Goal: Check status: Check status

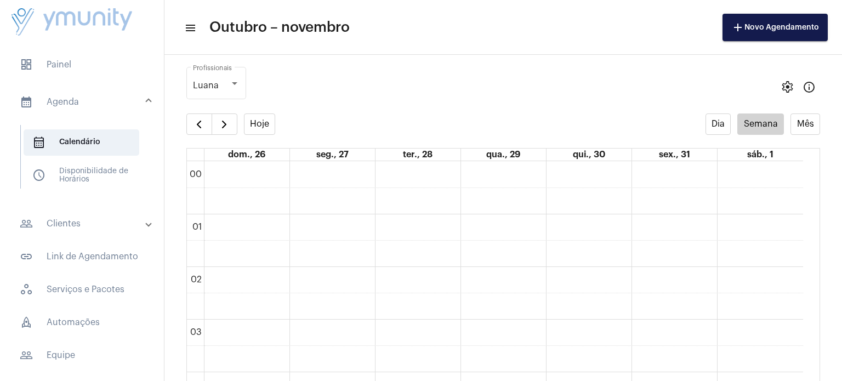
scroll to position [316, 0]
click at [77, 66] on span "dashboard Painel" at bounding box center [82, 65] width 142 height 26
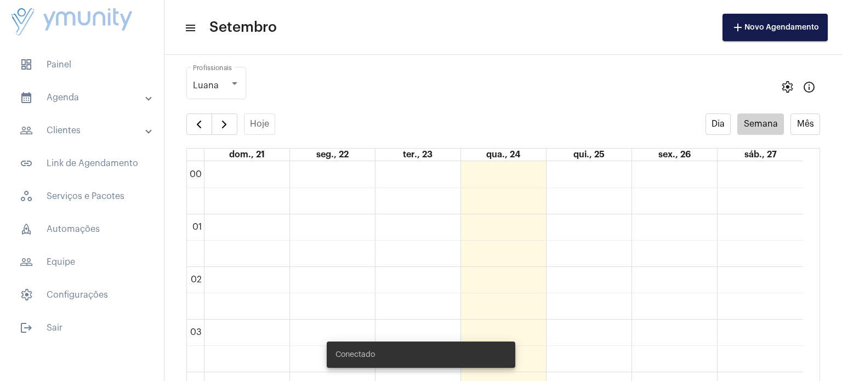
scroll to position [316, 0]
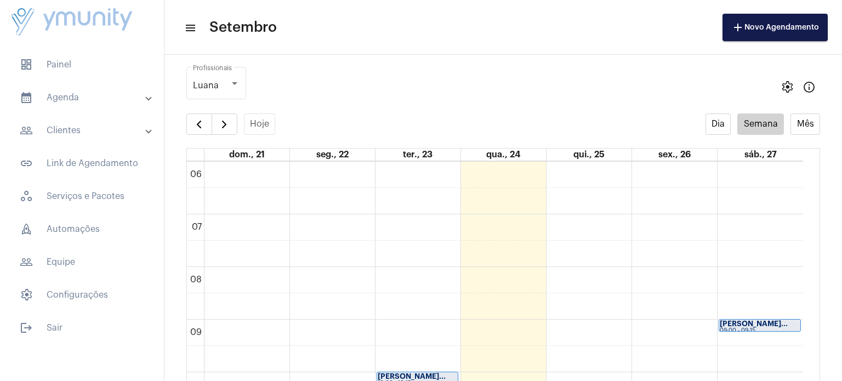
click at [58, 95] on mat-panel-title "calendar_month_outlined Agenda" at bounding box center [83, 97] width 127 height 13
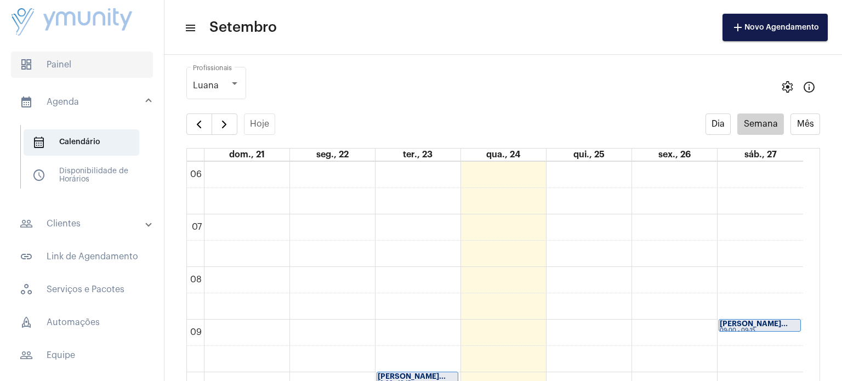
click at [66, 65] on span "dashboard Painel" at bounding box center [82, 65] width 142 height 26
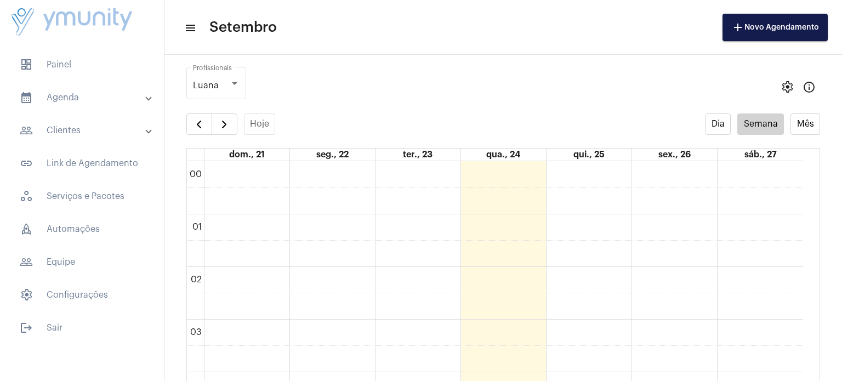
scroll to position [316, 0]
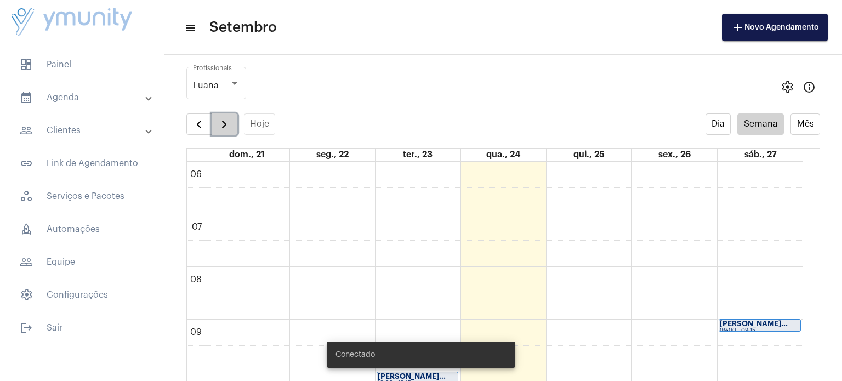
click at [228, 123] on span "button" at bounding box center [224, 124] width 13 height 13
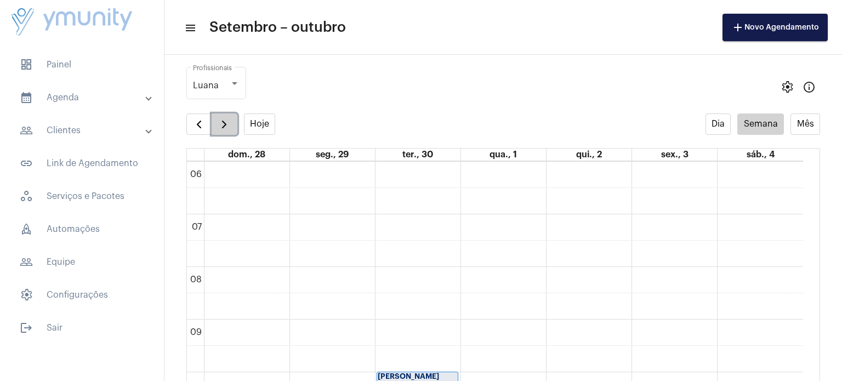
click at [228, 123] on span "button" at bounding box center [224, 124] width 13 height 13
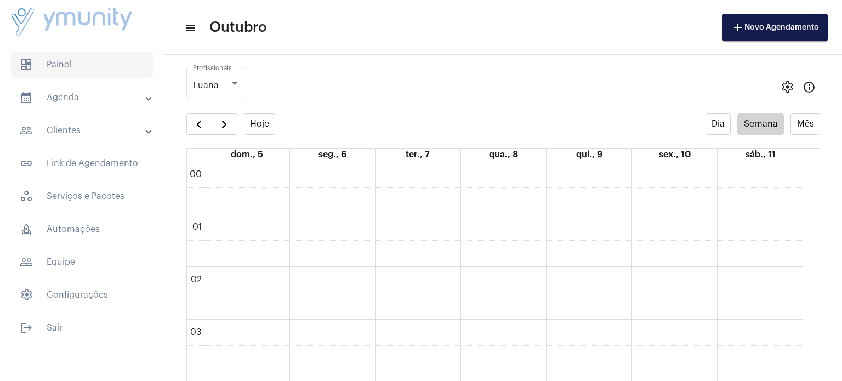
click at [59, 66] on span "dashboard Painel" at bounding box center [82, 65] width 142 height 26
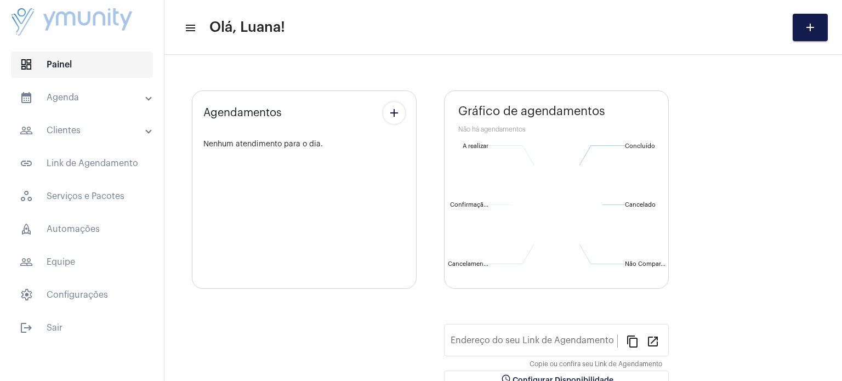
type input "https://atendimento.ymunity.com.br/ymunity"
